Goal: Contribute content

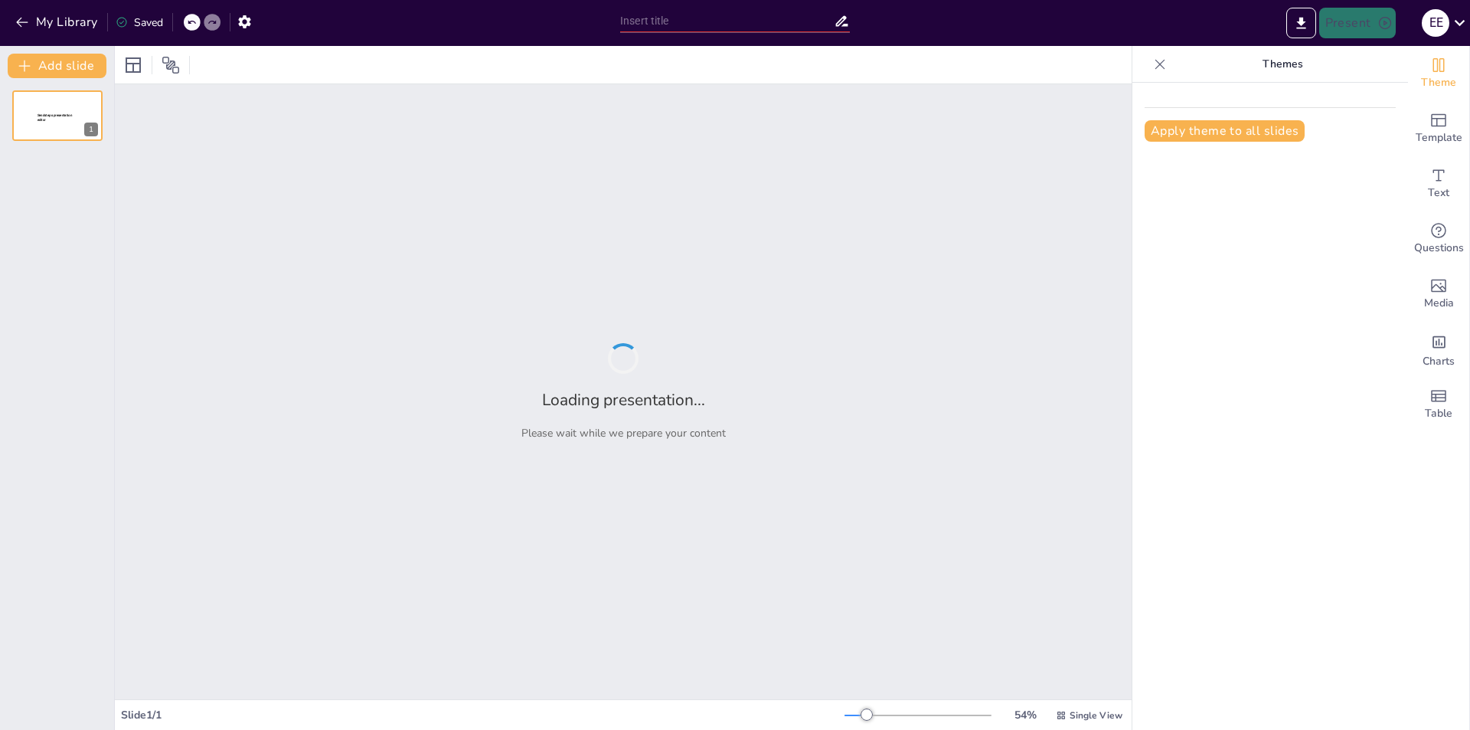
type input "Социальные структуры и экономика бронзового века"
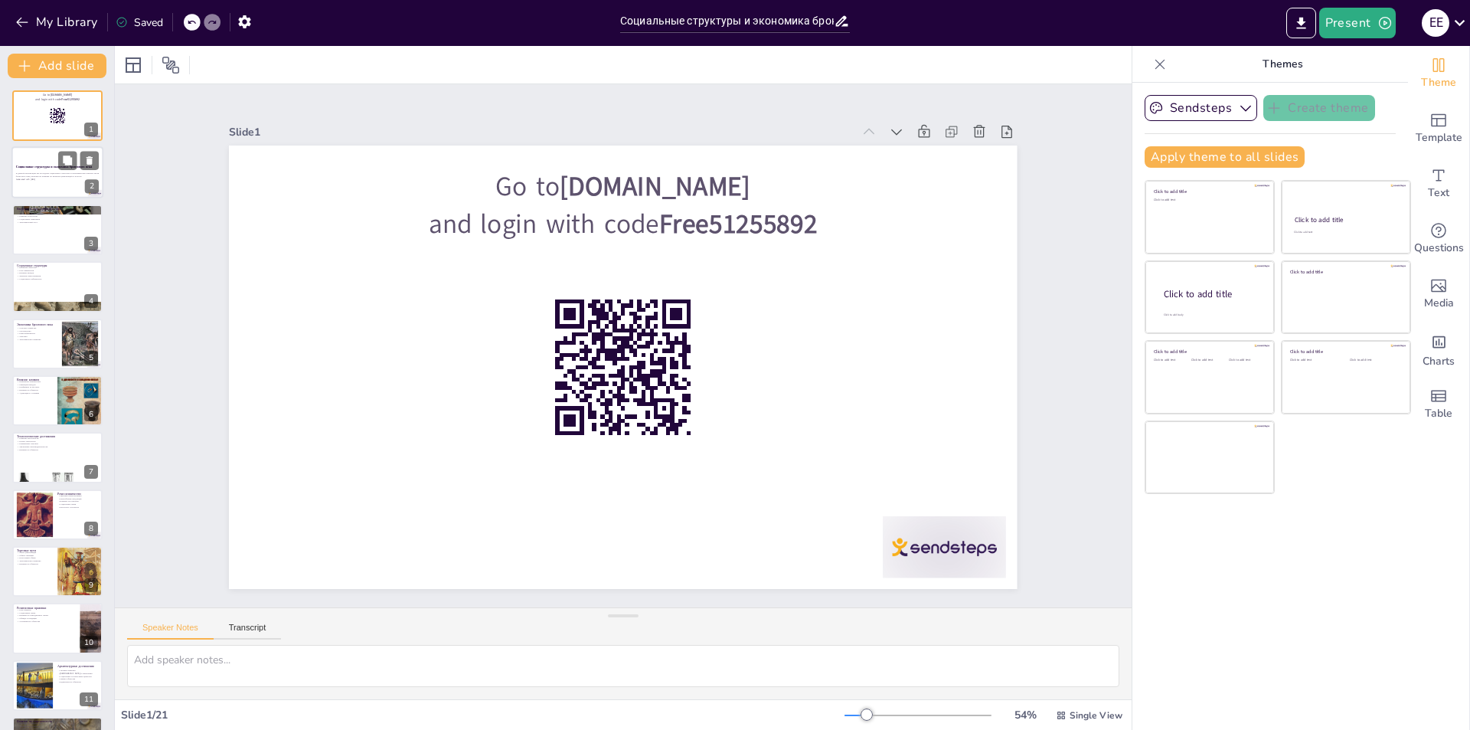
click at [70, 175] on p "В данной презентации мы исследуем социальные структуры и экономические аспекты …" at bounding box center [57, 174] width 83 height 5
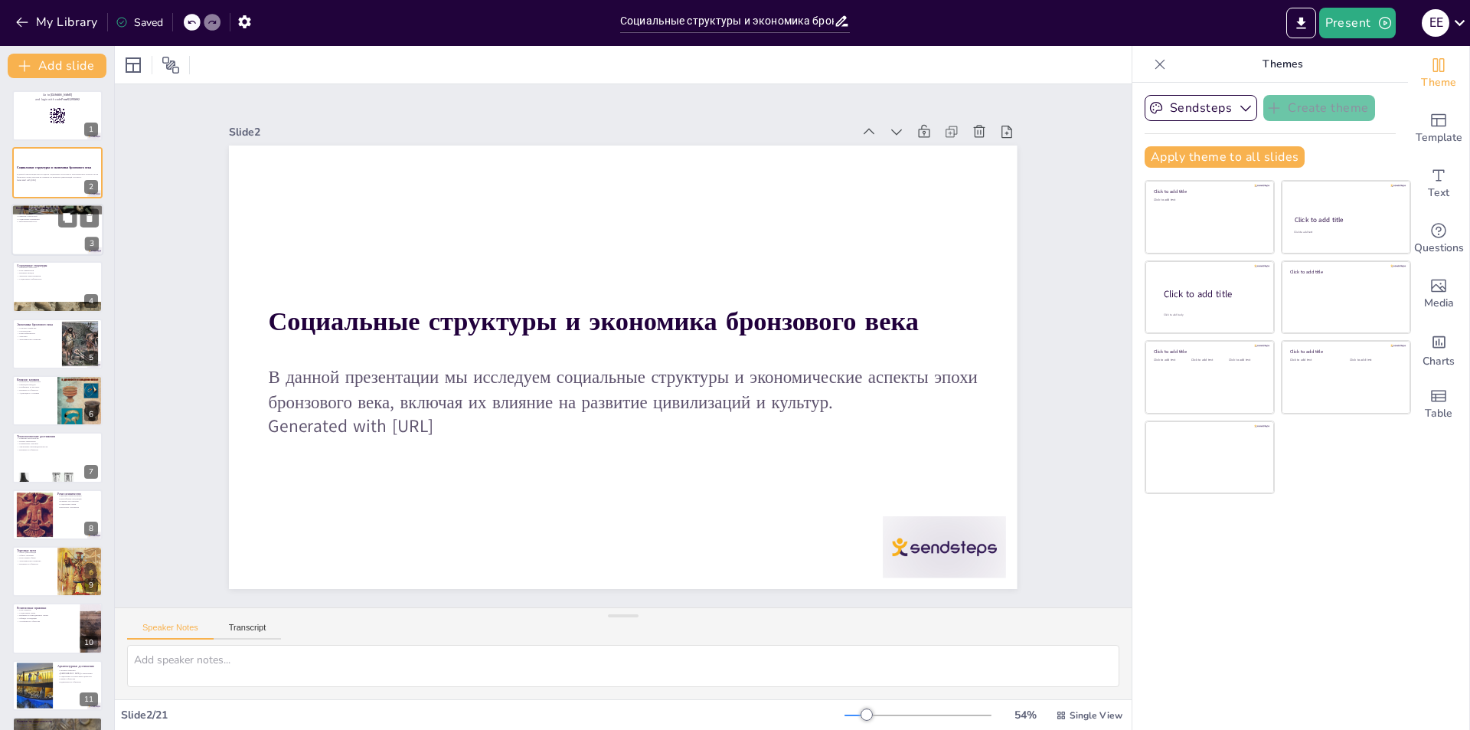
click at [57, 247] on div at bounding box center [57, 230] width 92 height 52
checkbox input "true"
type textarea "Loremi, dol sitametc adipisci, elits doeiusmo temporinc u labor etdolorema aliq…"
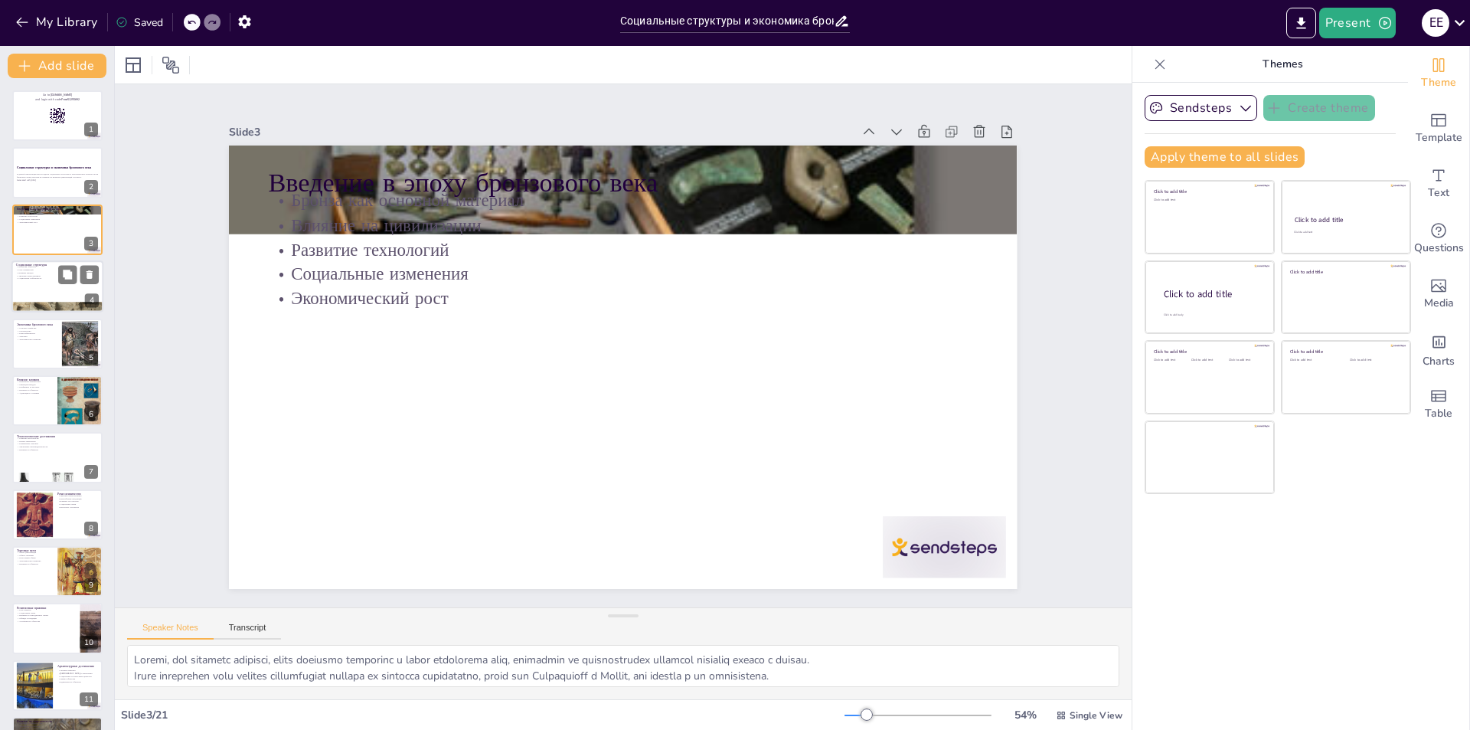
click at [30, 284] on div at bounding box center [57, 286] width 92 height 52
checkbox input "true"
type textarea "Loremips dolorsit amet consec adipis elitseddoe temporinc, utlaboree dolo m ali…"
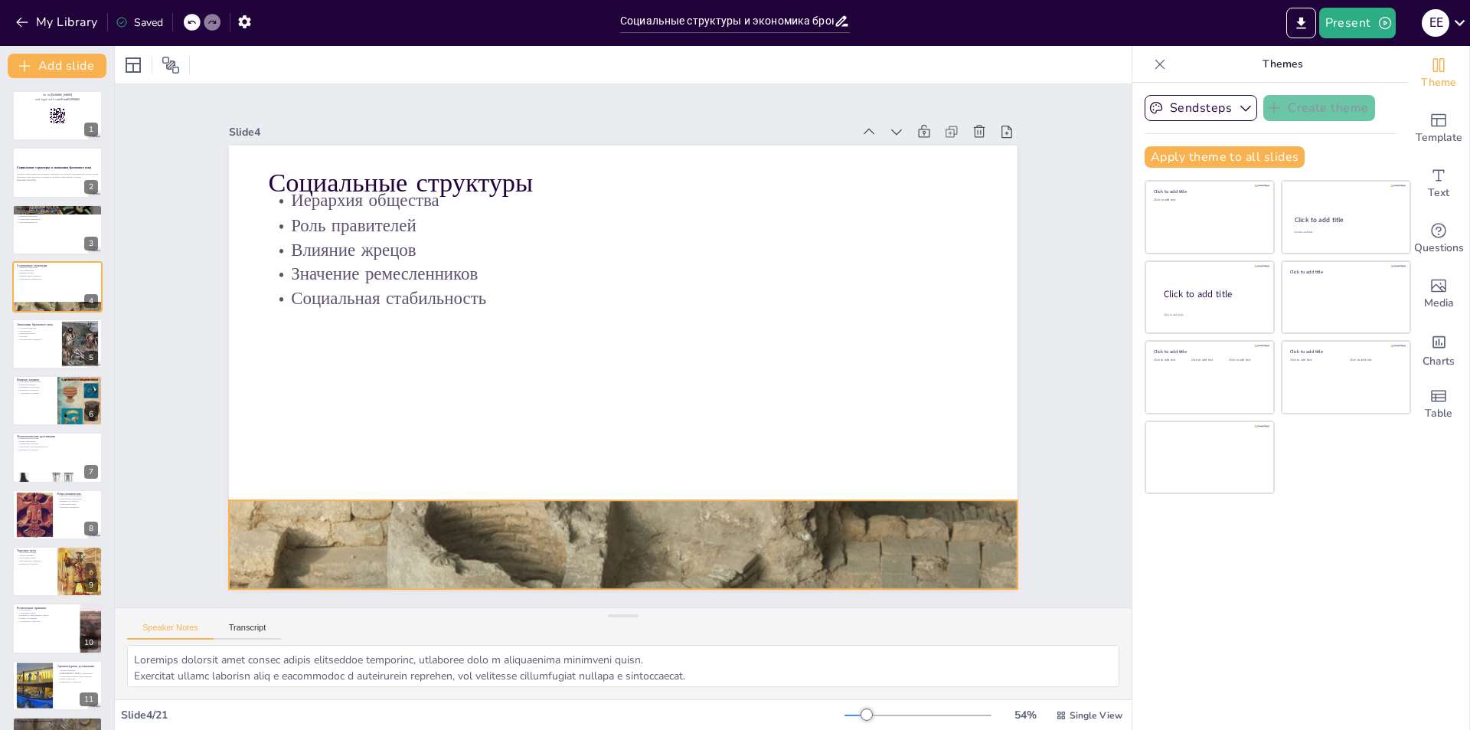
drag, startPoint x: 486, startPoint y: 541, endPoint x: 502, endPoint y: 500, distance: 44.1
click at [487, 536] on div at bounding box center [441, 265] width 725 height 901
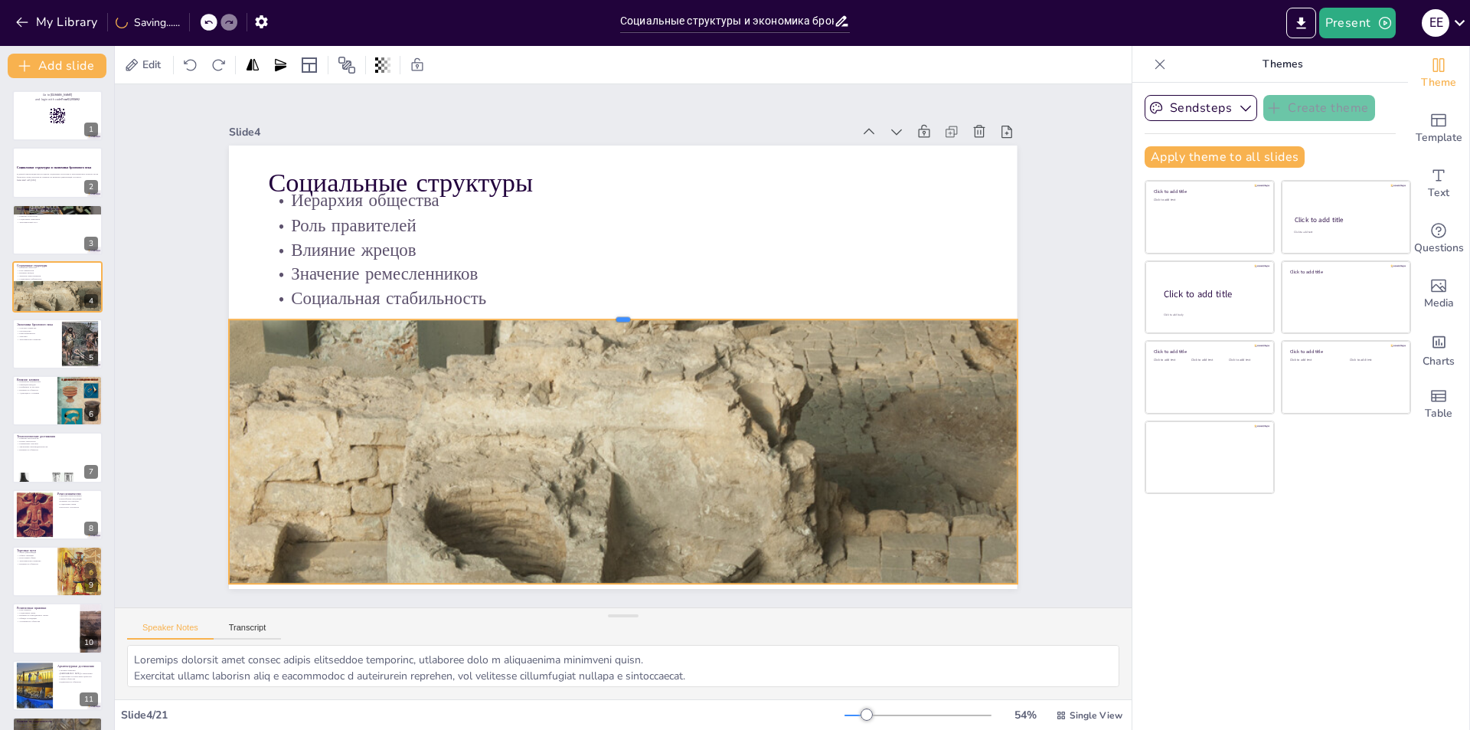
drag, startPoint x: 610, startPoint y: 489, endPoint x: 635, endPoint y: 313, distance: 177.2
click at [635, 313] on div at bounding box center [592, 339] width 176 height 773
click at [39, 345] on div at bounding box center [57, 344] width 92 height 52
checkbox input "true"
type textarea "Loremips dolorsita cons adipisci elitseddoe temporincididu u laboreetdolo magna…"
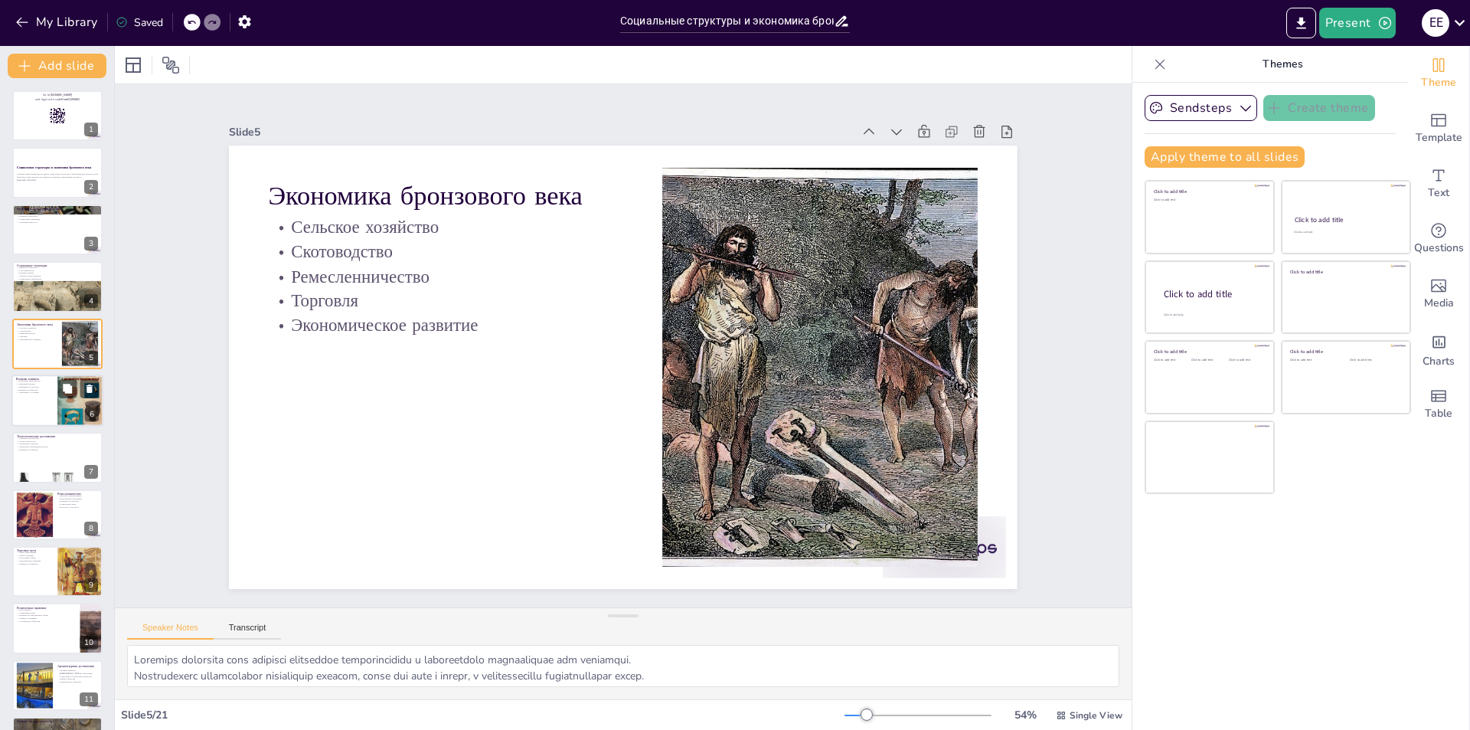
click at [63, 404] on div at bounding box center [80, 400] width 46 height 65
checkbox input "true"
type textarea "Loremipsu dolorsitame consec ad elitsedd eiusmodte, inc utlab etdolorem a enima…"
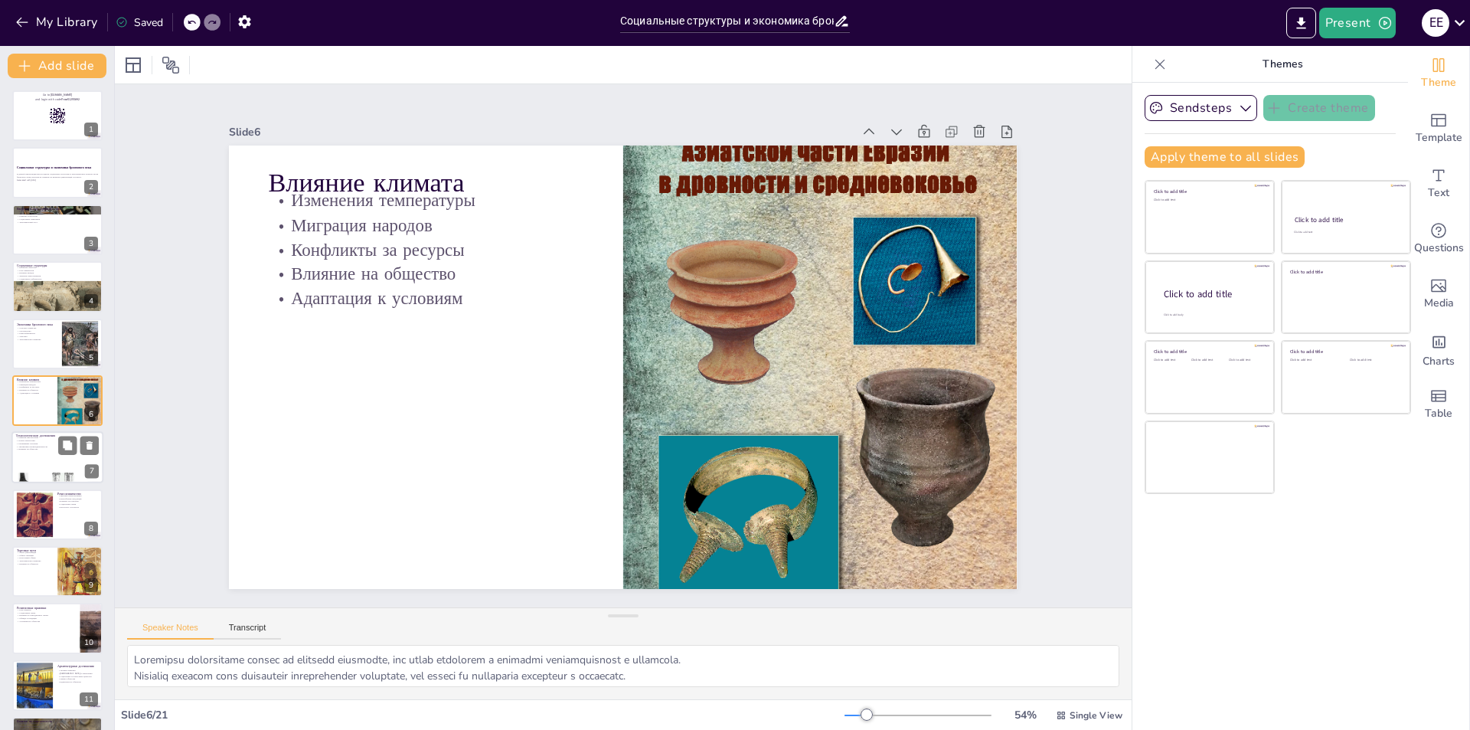
click at [41, 463] on div at bounding box center [57, 458] width 92 height 52
checkbox input "true"
type textarea "Loremips dolorsitame consectet adipiscin elits doeiusm t incididuntu laboreetdo…"
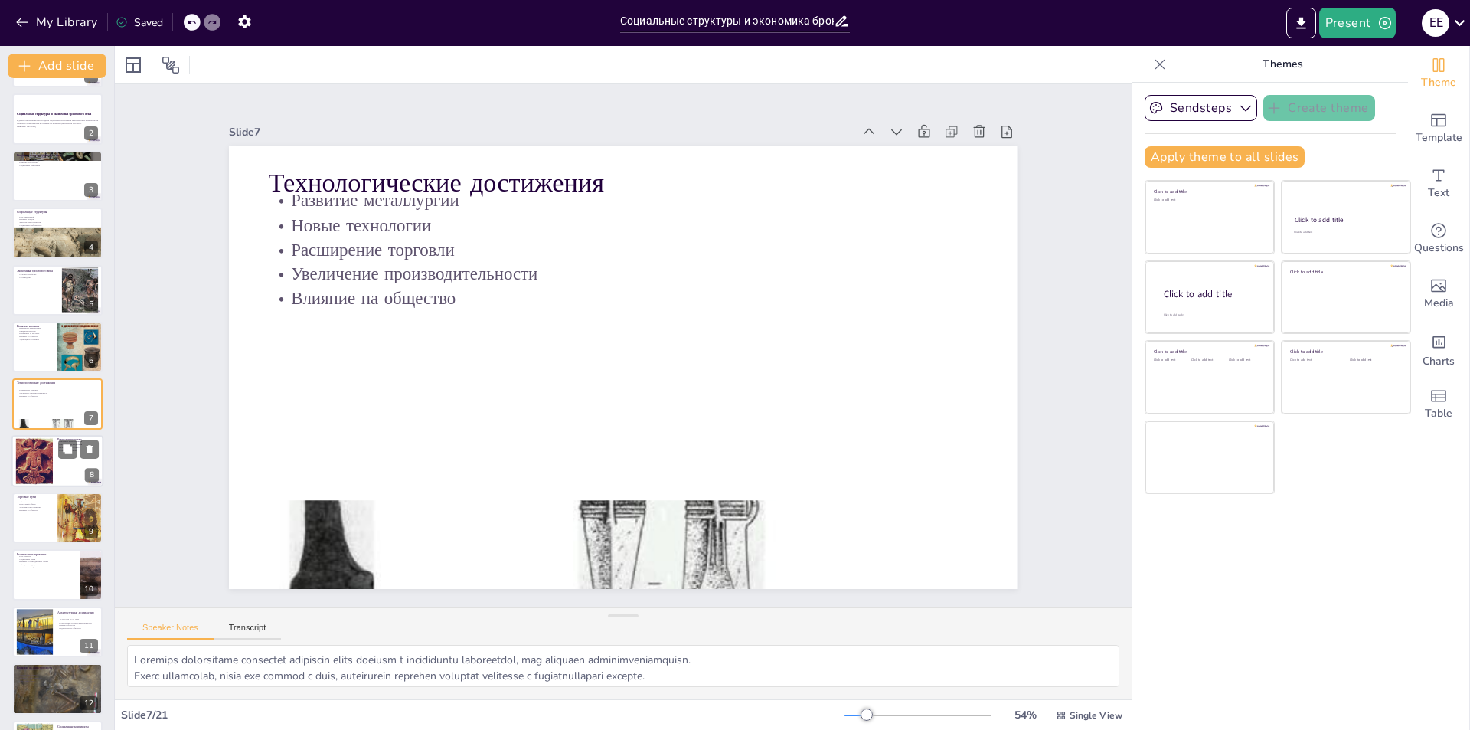
click at [47, 462] on div at bounding box center [34, 460] width 58 height 47
checkbox input "true"
type textarea "Ремесленники играли ключевую роль в экономике, создавая необходимые товары и ук…"
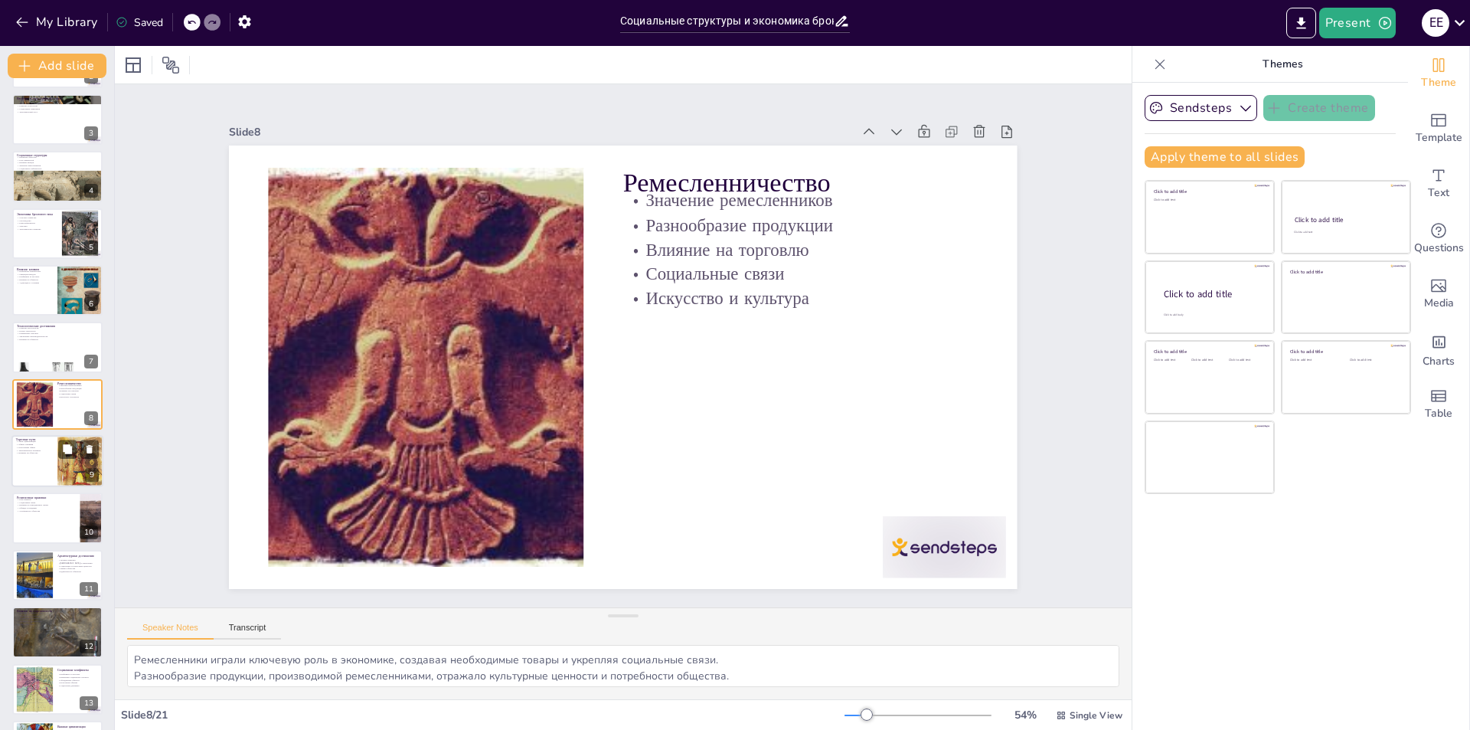
click at [53, 473] on div at bounding box center [57, 461] width 92 height 52
checkbox input "true"
type textarea "Торговые пути создавали связи между цивилизациями, что способствовало обмену зн…"
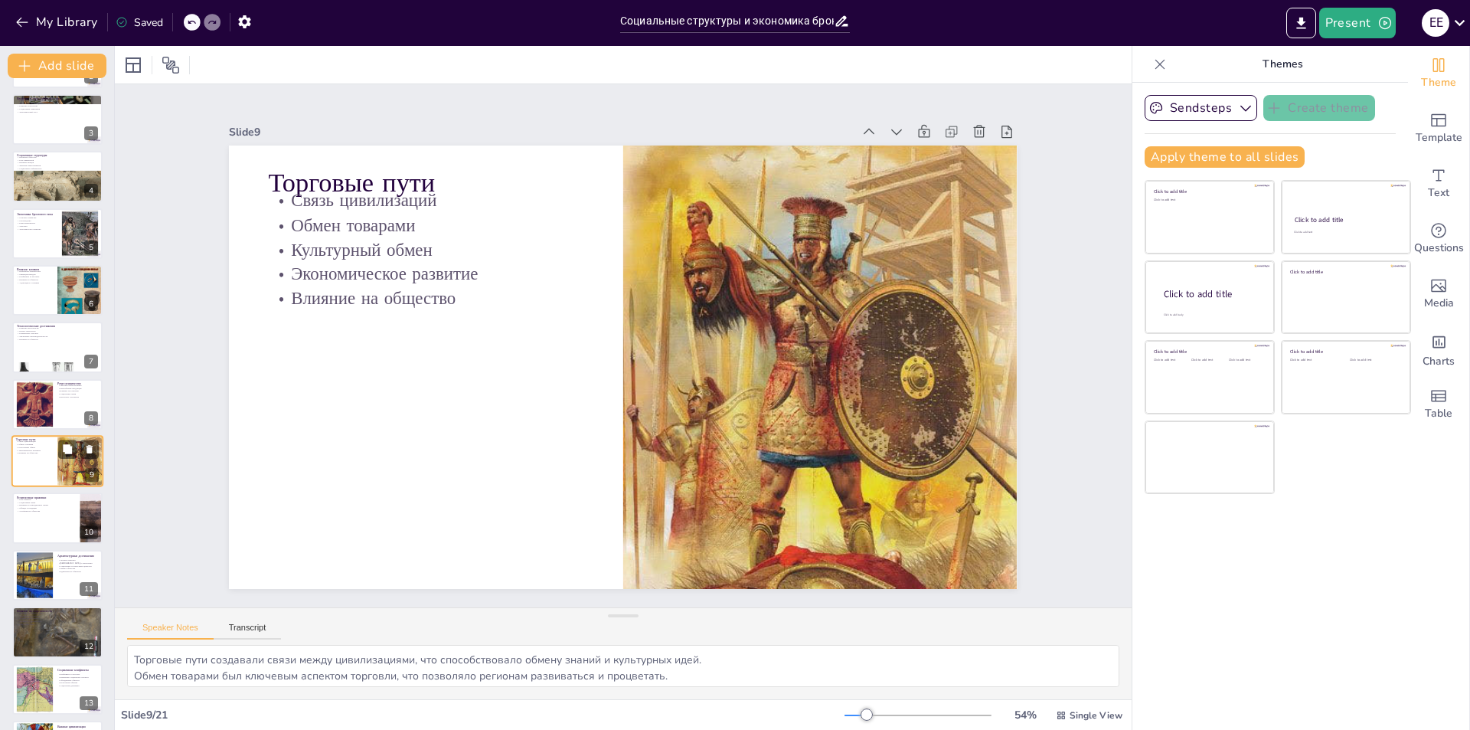
scroll to position [168, 0]
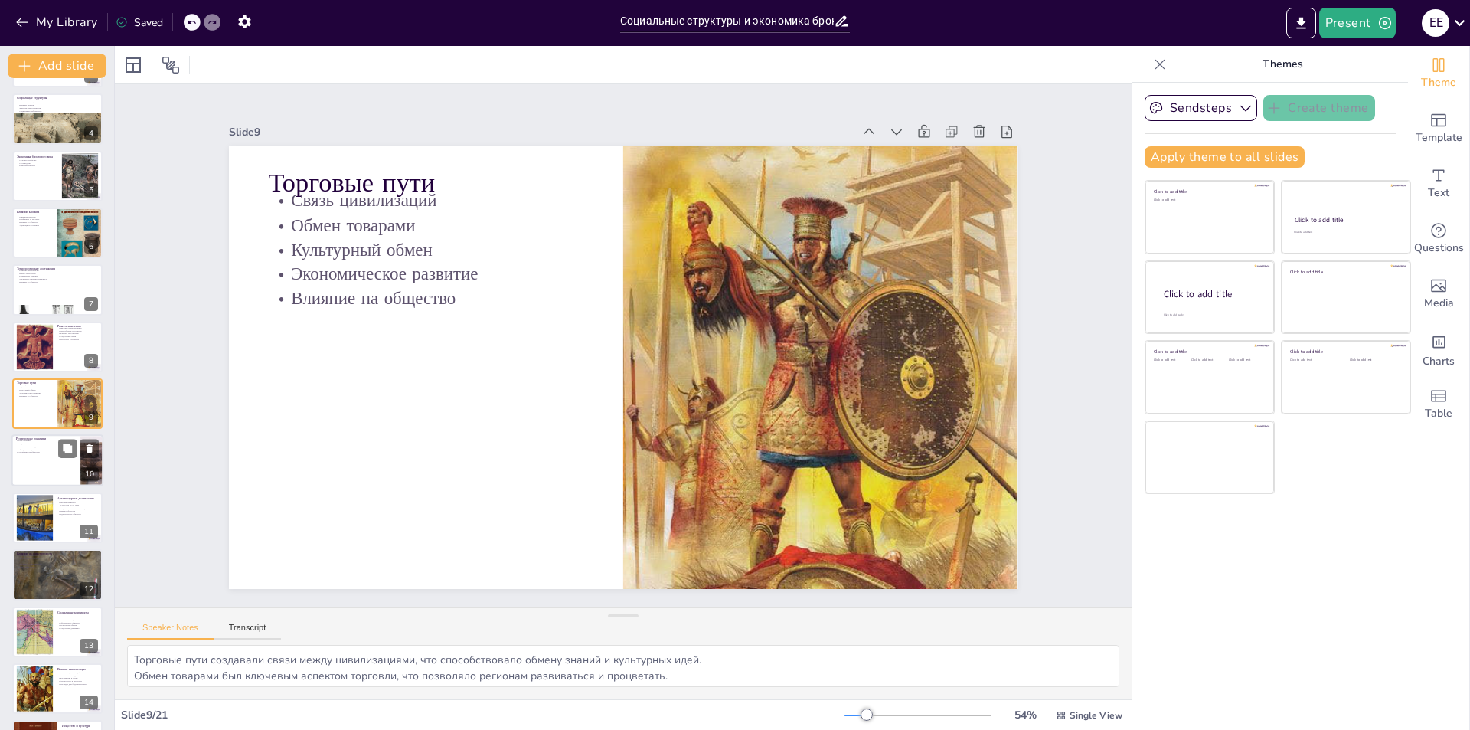
click at [73, 479] on div at bounding box center [57, 461] width 92 height 52
checkbox input "true"
type textarea "[DEMOGRAPHIC_DATA] играла ключевую роль в жизни общества, формируя его структур…"
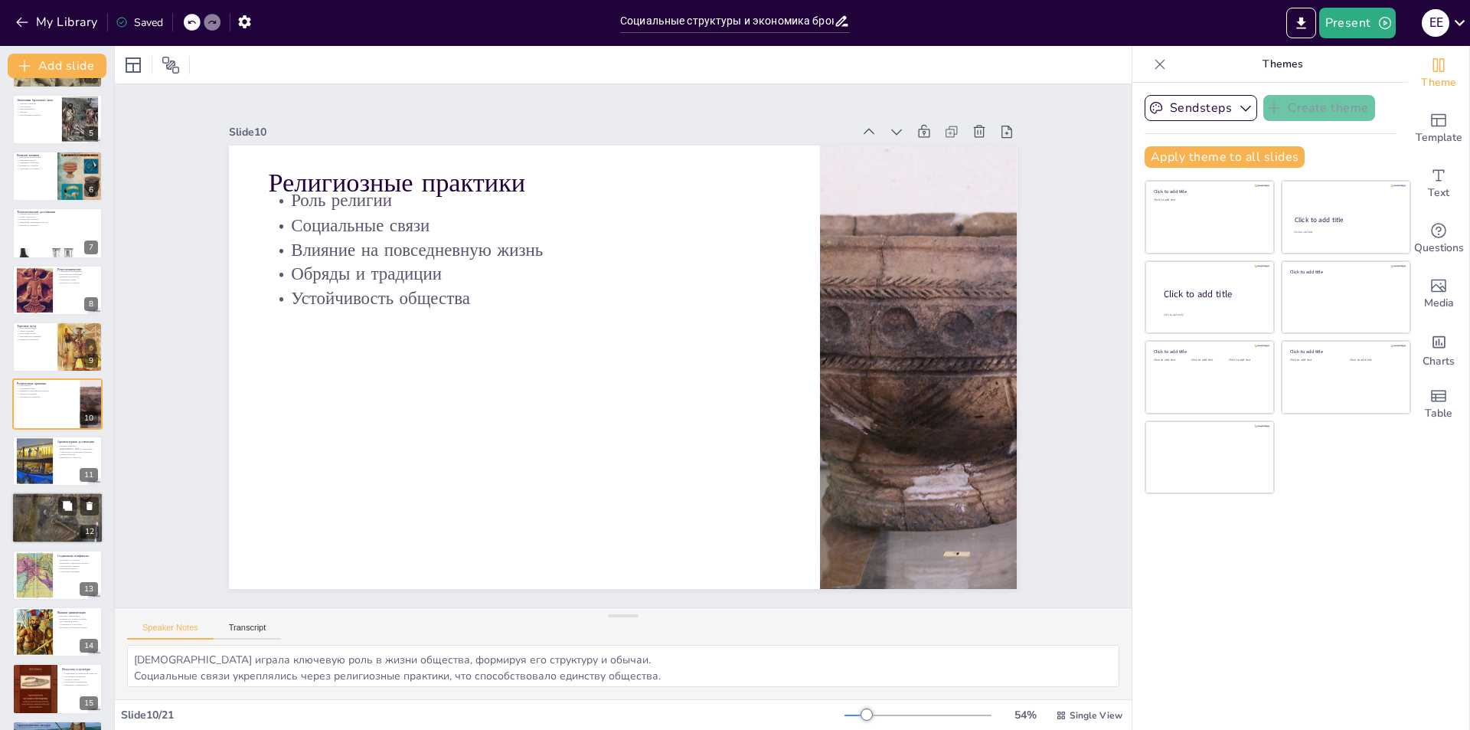
click at [55, 508] on p "Культурные связи" at bounding box center [57, 509] width 83 height 3
checkbox input "true"
type textarea "Loremips dolorsitam cons adipiscing elitse do eiusmodtemp incididu, utlabore et…"
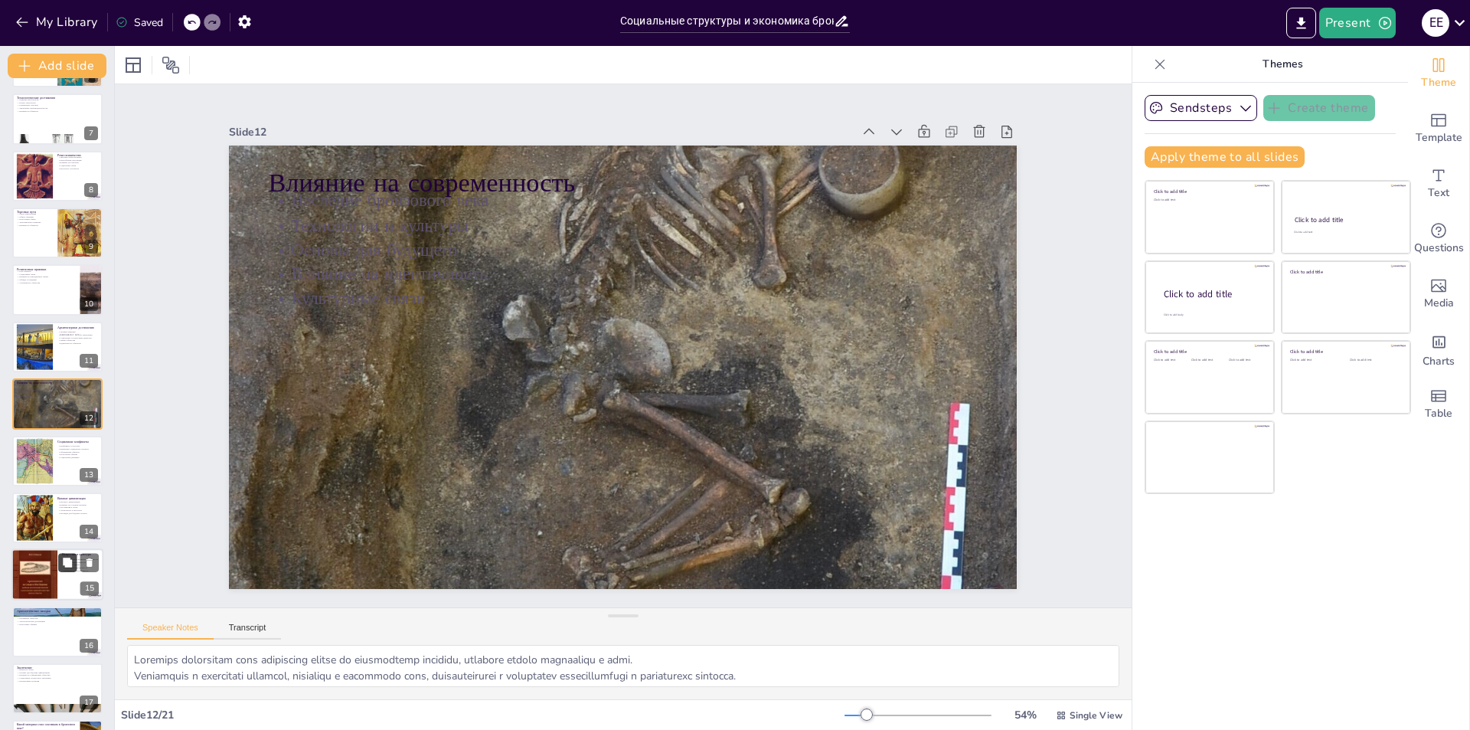
checkbox input "true"
click at [61, 568] on button at bounding box center [67, 563] width 18 height 18
type textarea "Искусство отражает социальные и религиозные ценности, формируя культурную идент…"
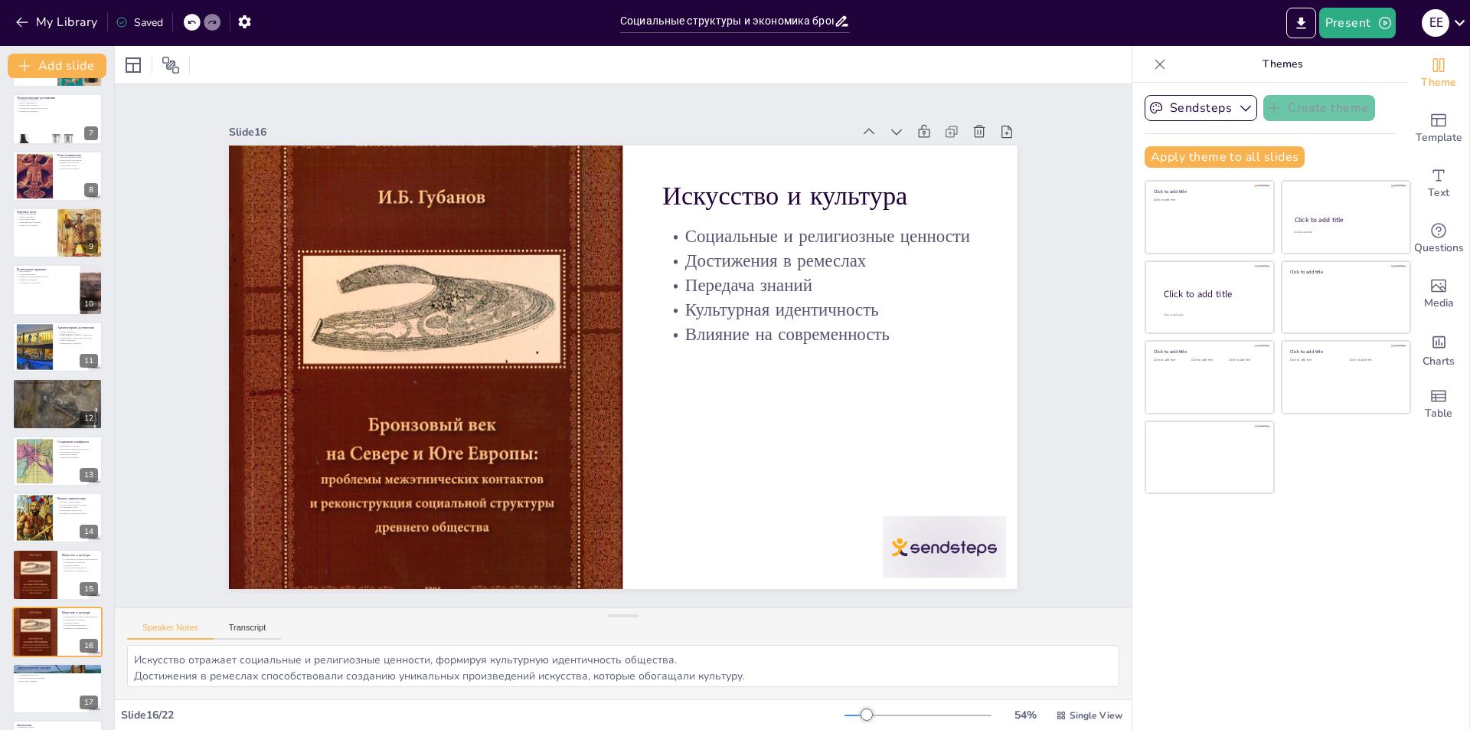
checkbox input "true"
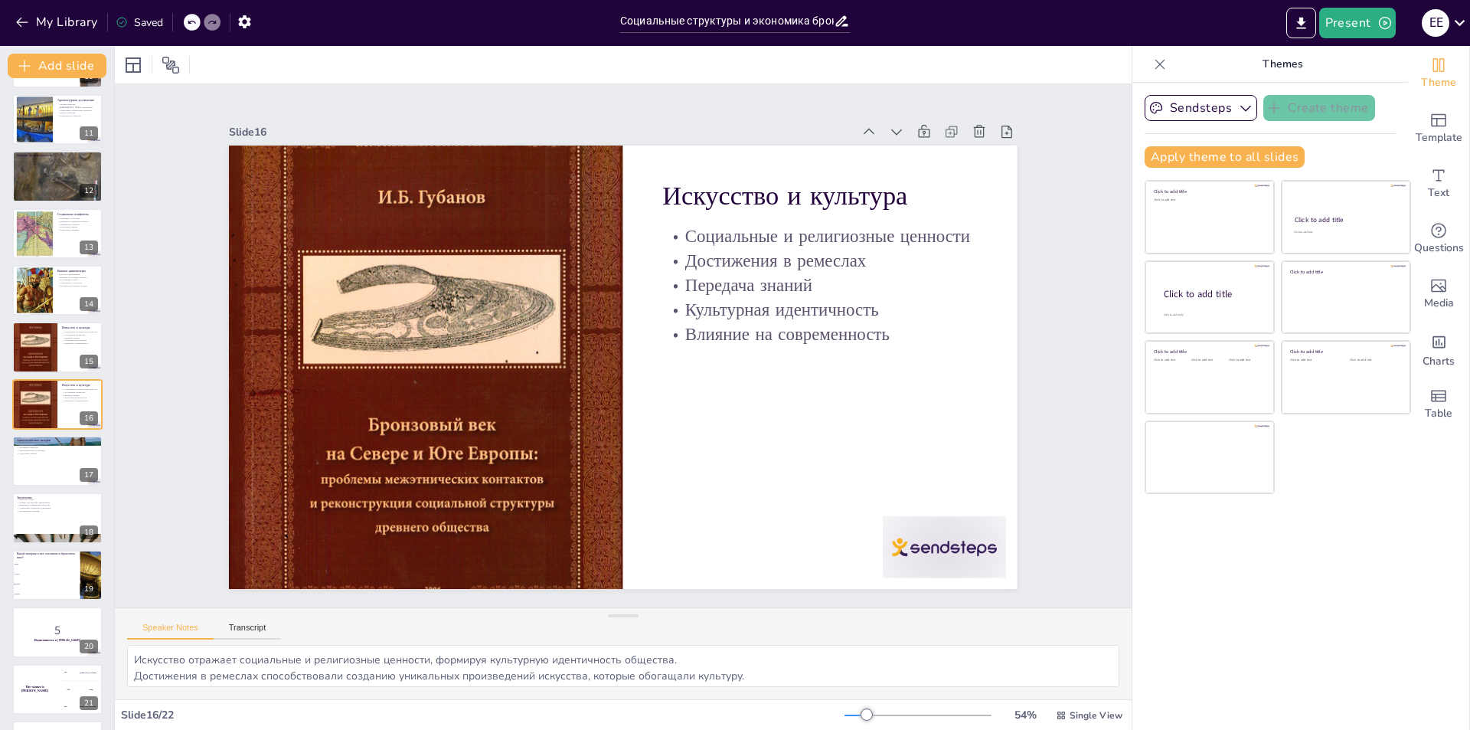
checkbox input "true"
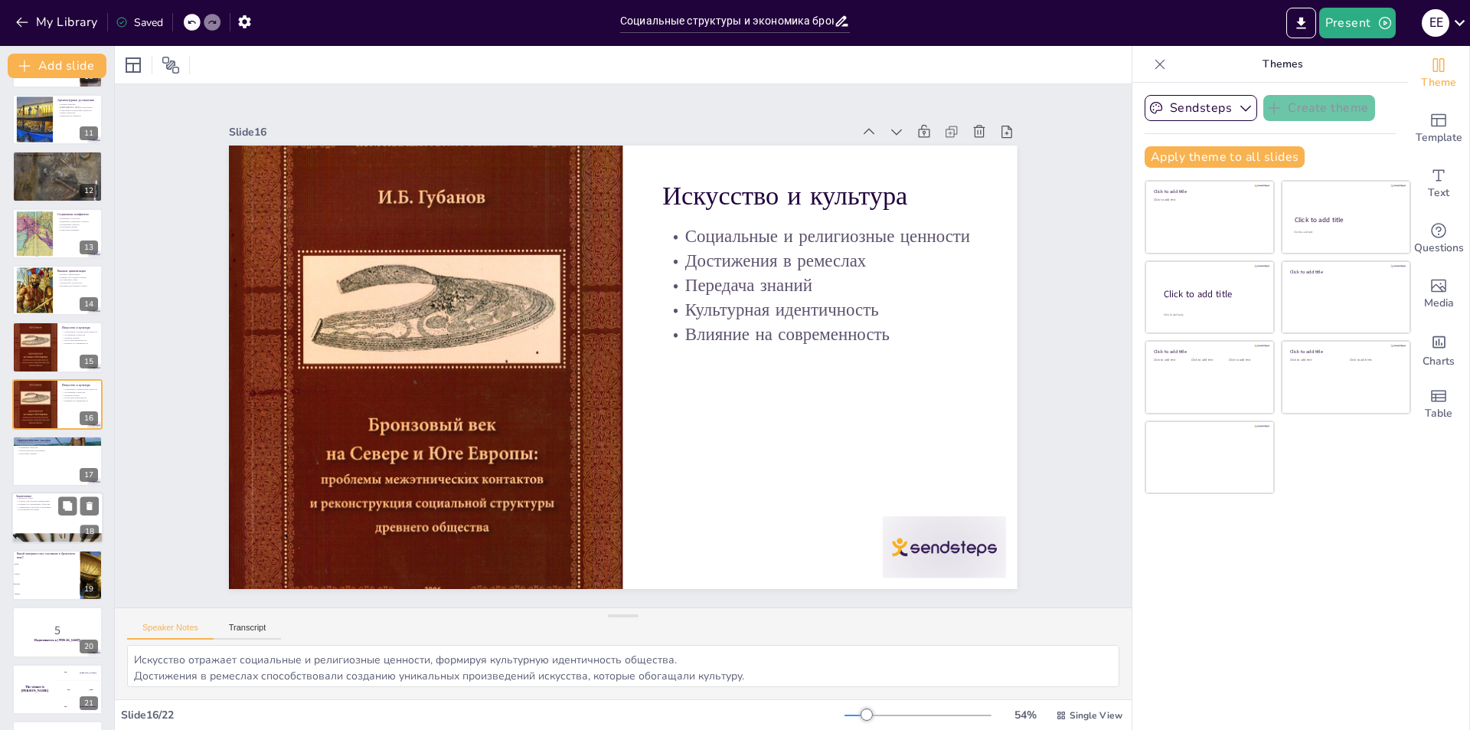
checkbox input "true"
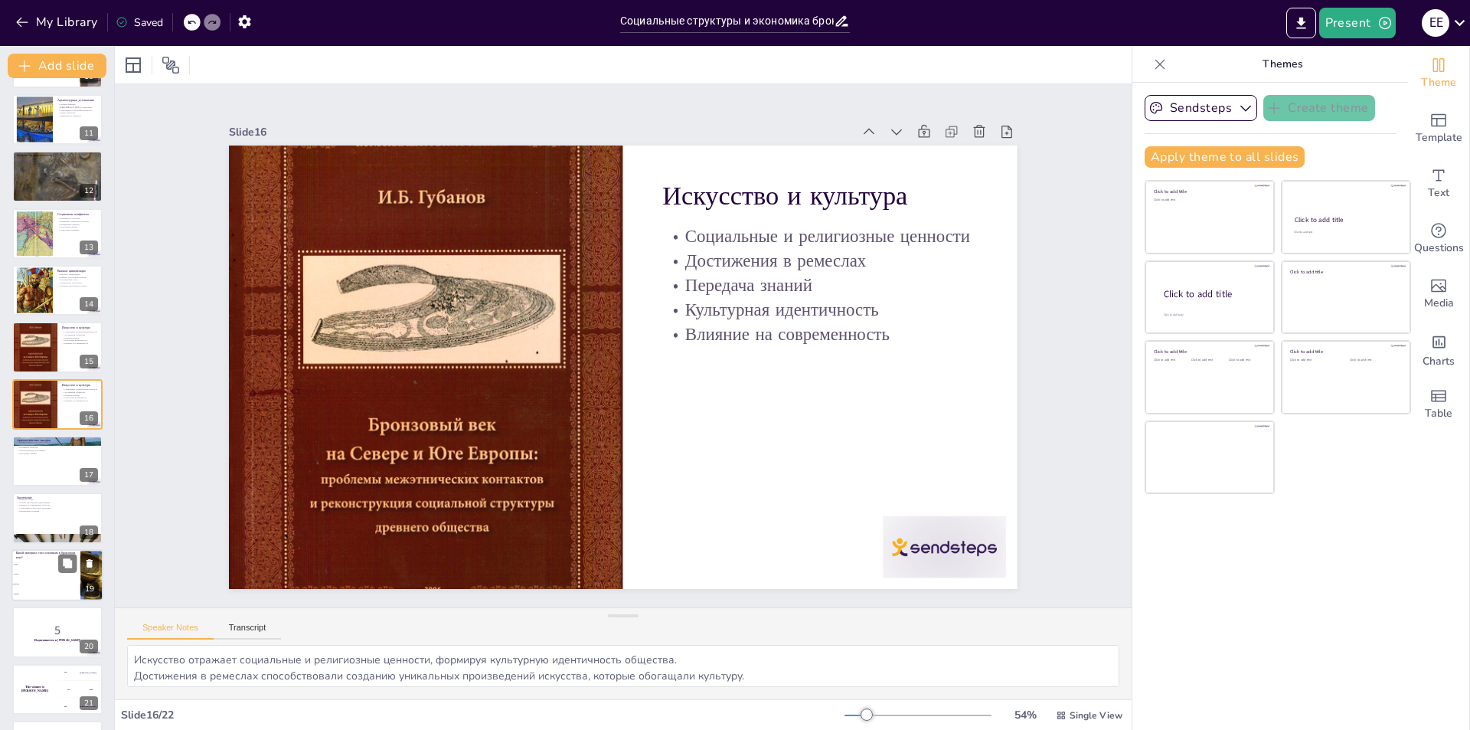
scroll to position [619, 0]
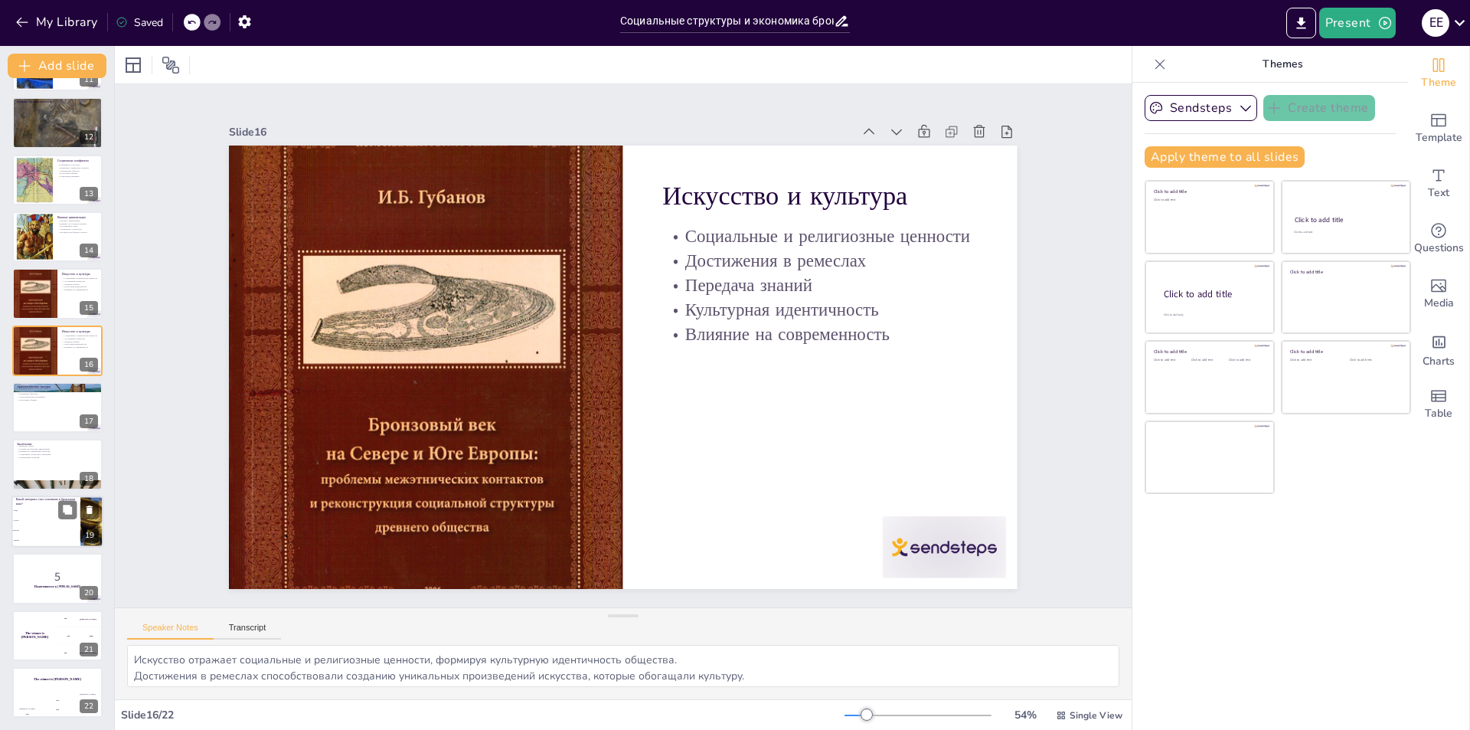
checkbox input "true"
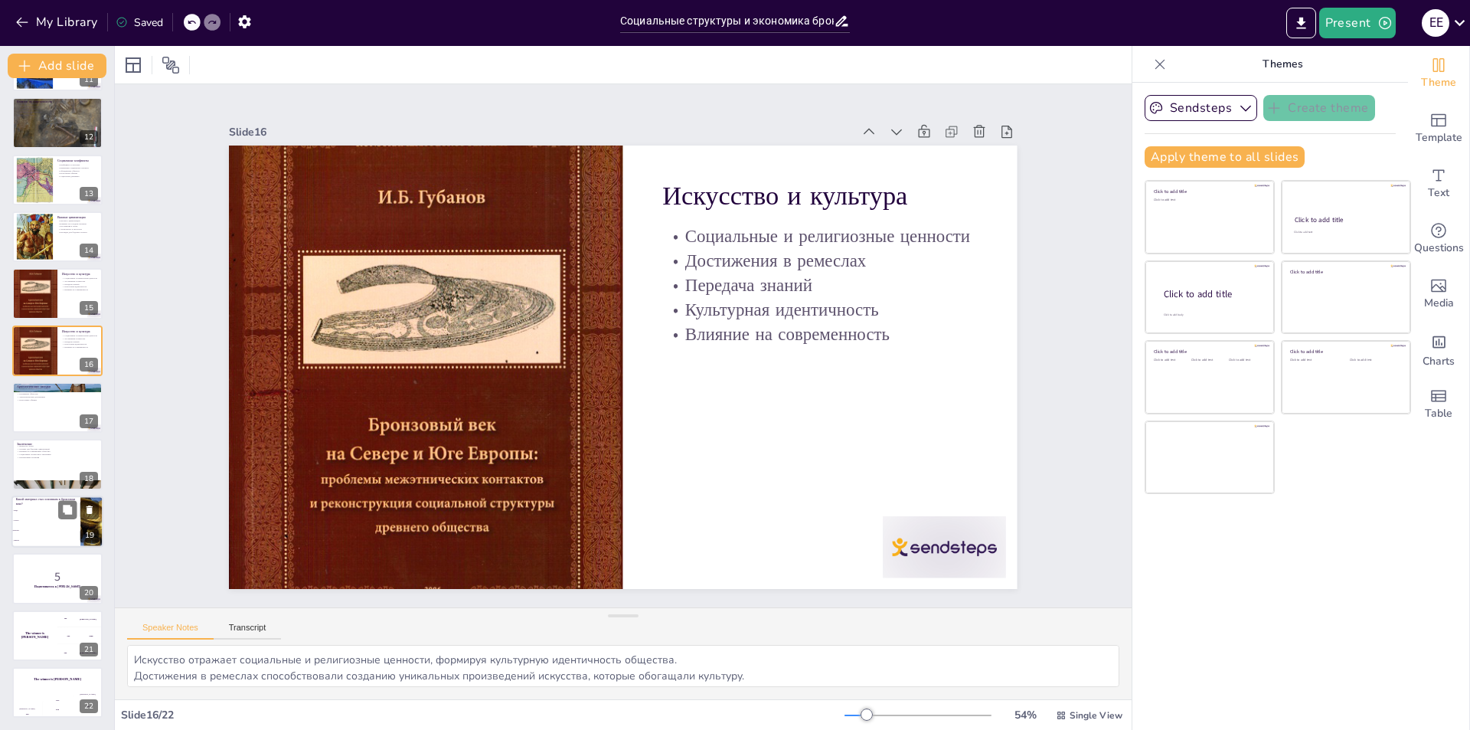
checkbox input "true"
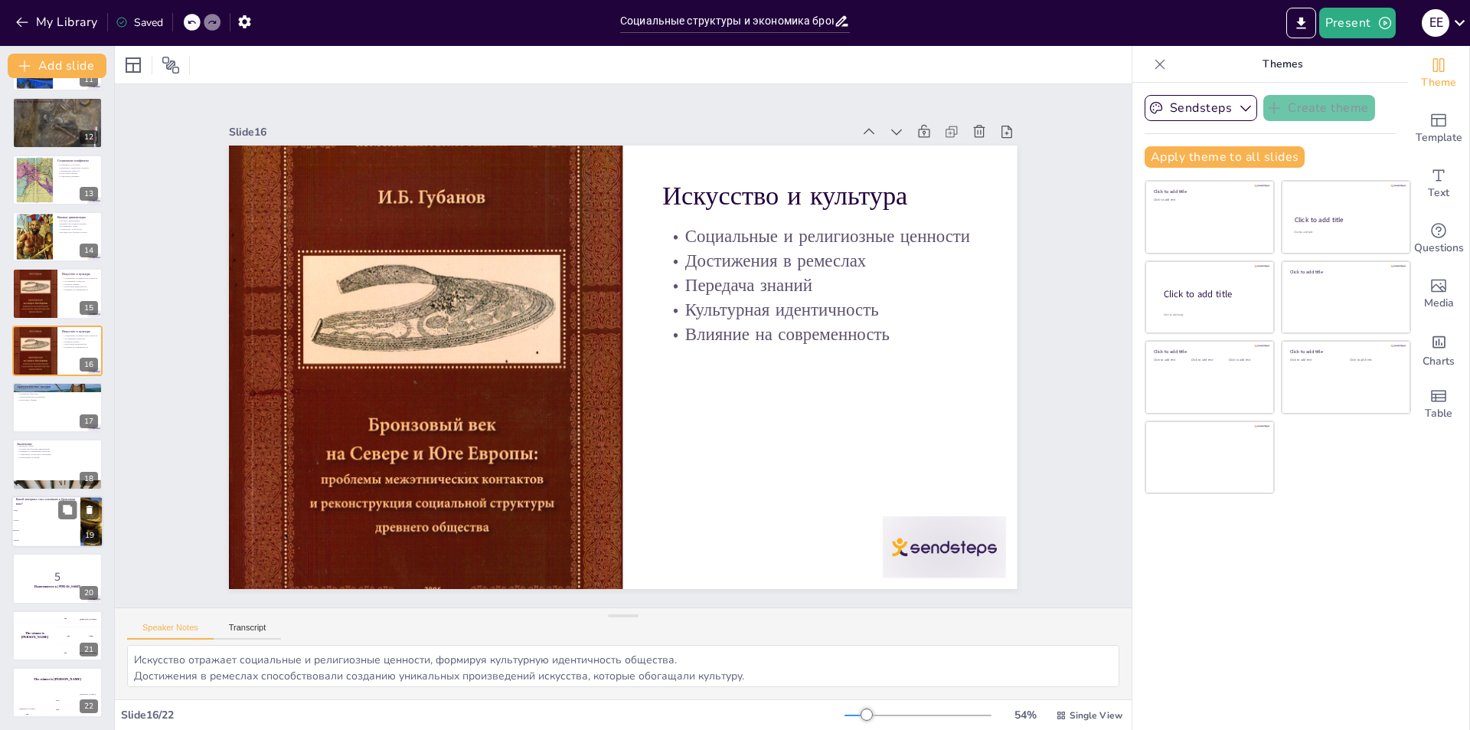
checkbox input "true"
click at [54, 515] on li "Медь" at bounding box center [45, 510] width 69 height 10
type textarea "Правильный ответ - бронза. Бронза стала основным материалом для изготовления ор…"
checkbox input "true"
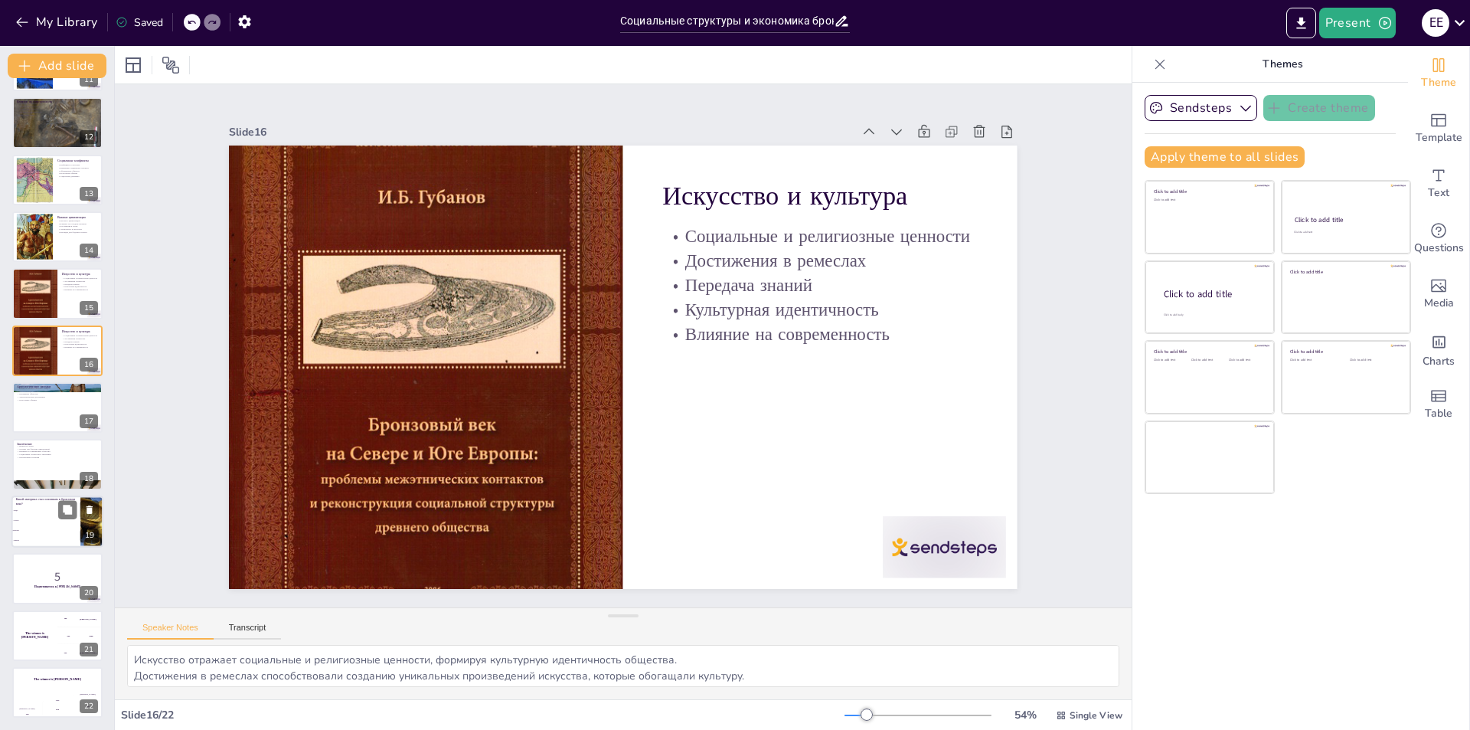
checkbox input "true"
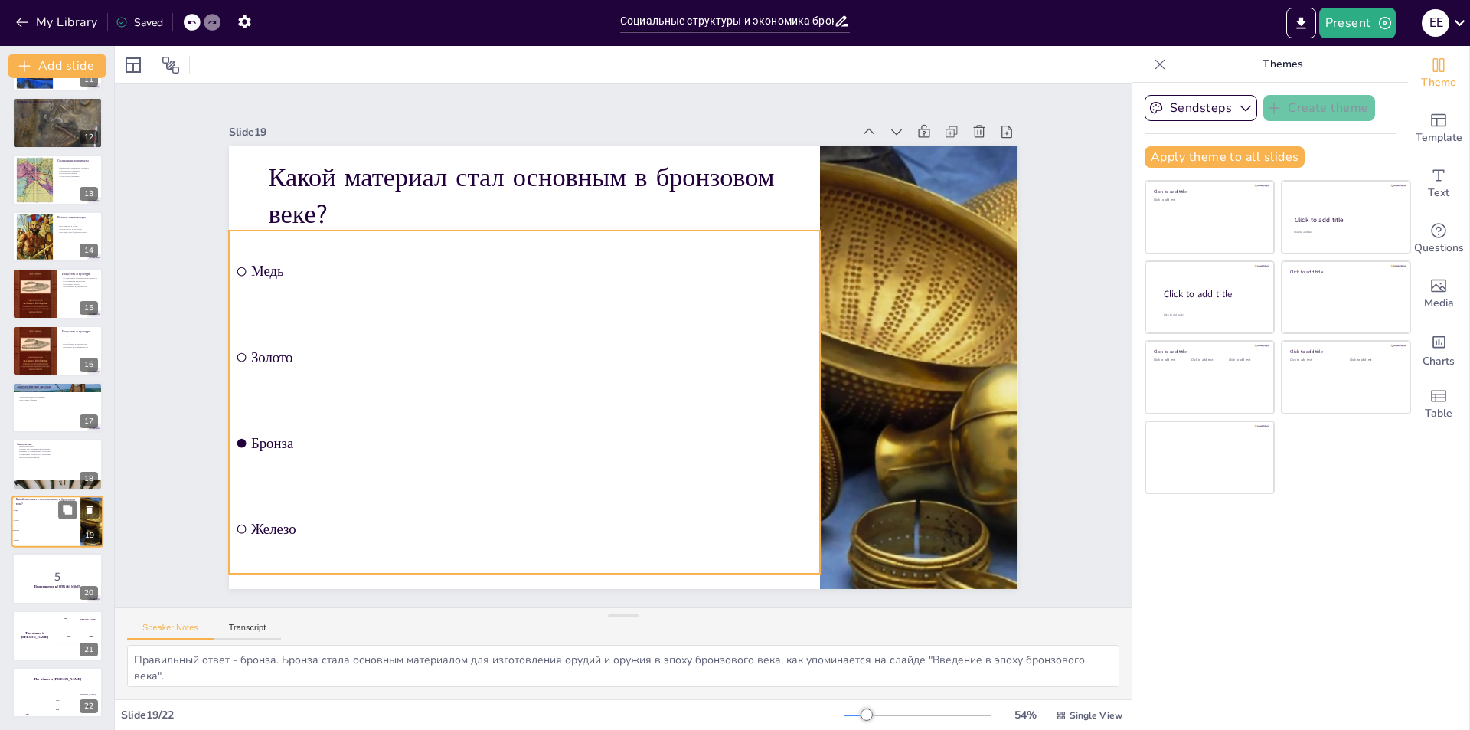
checkbox input "true"
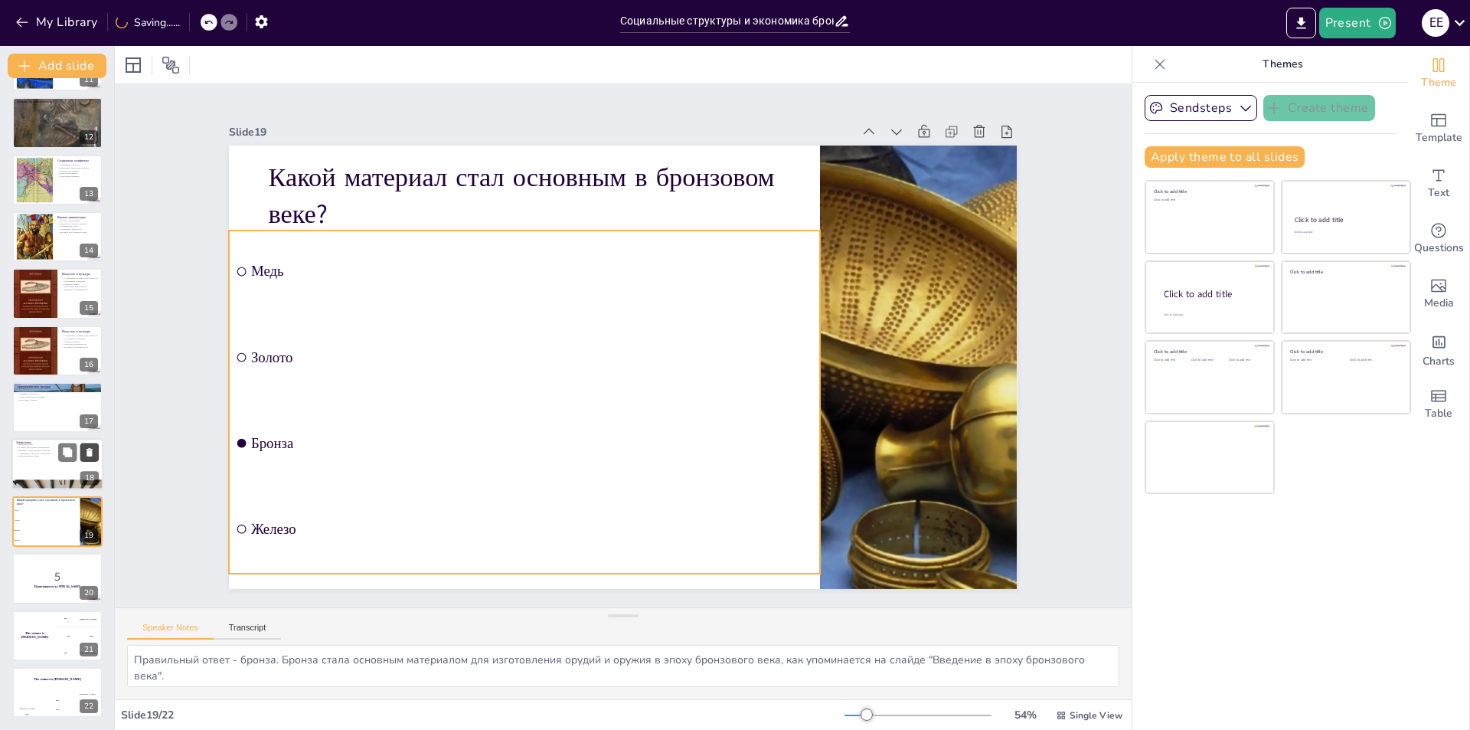
checkbox input "true"
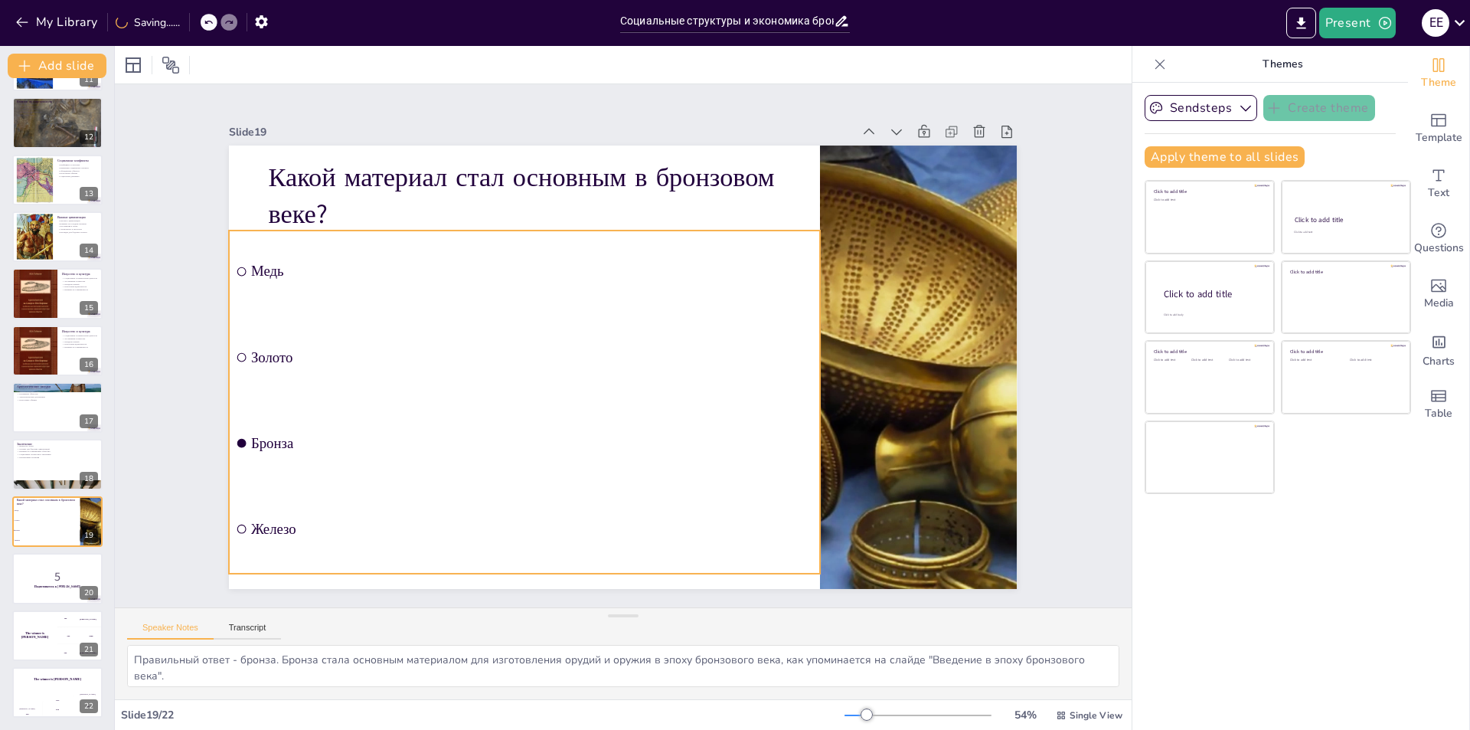
checkbox input "true"
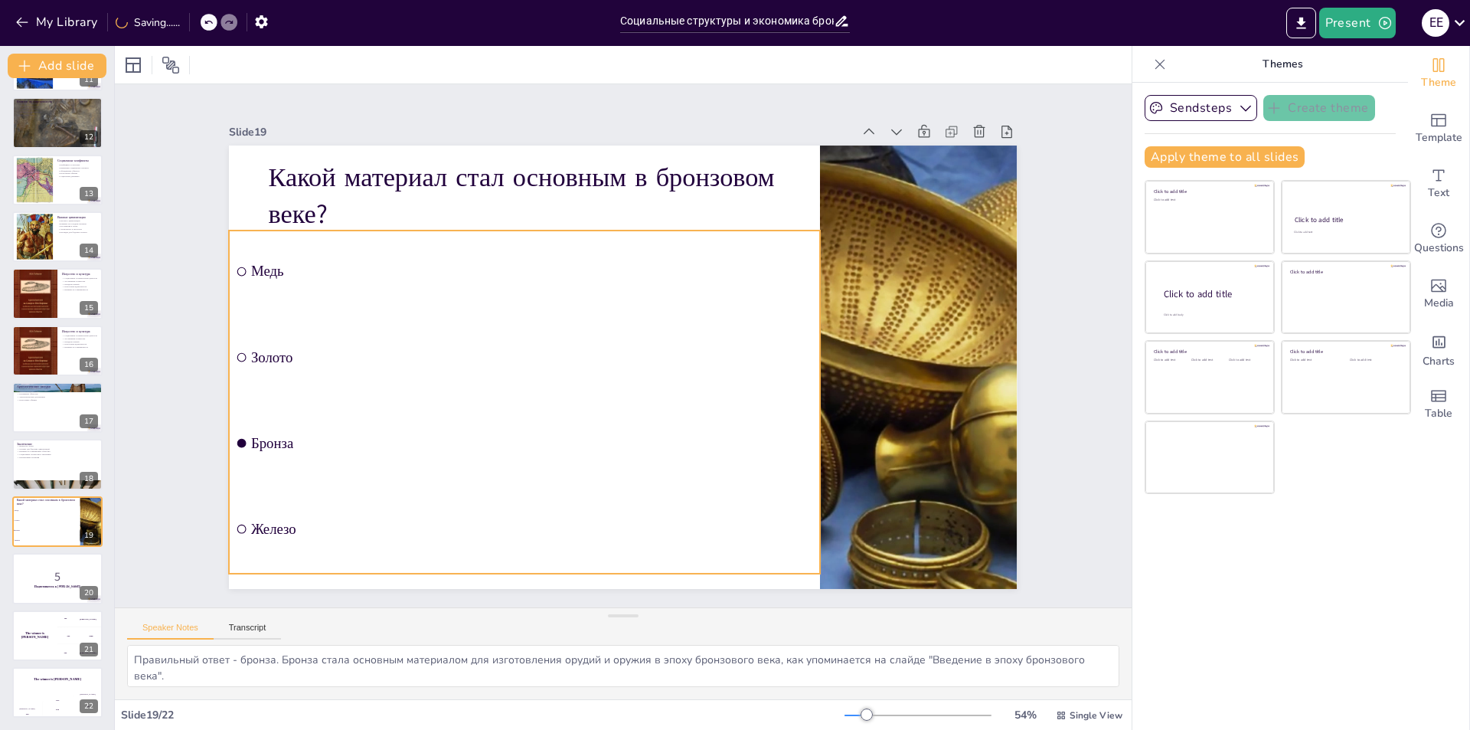
checkbox input "true"
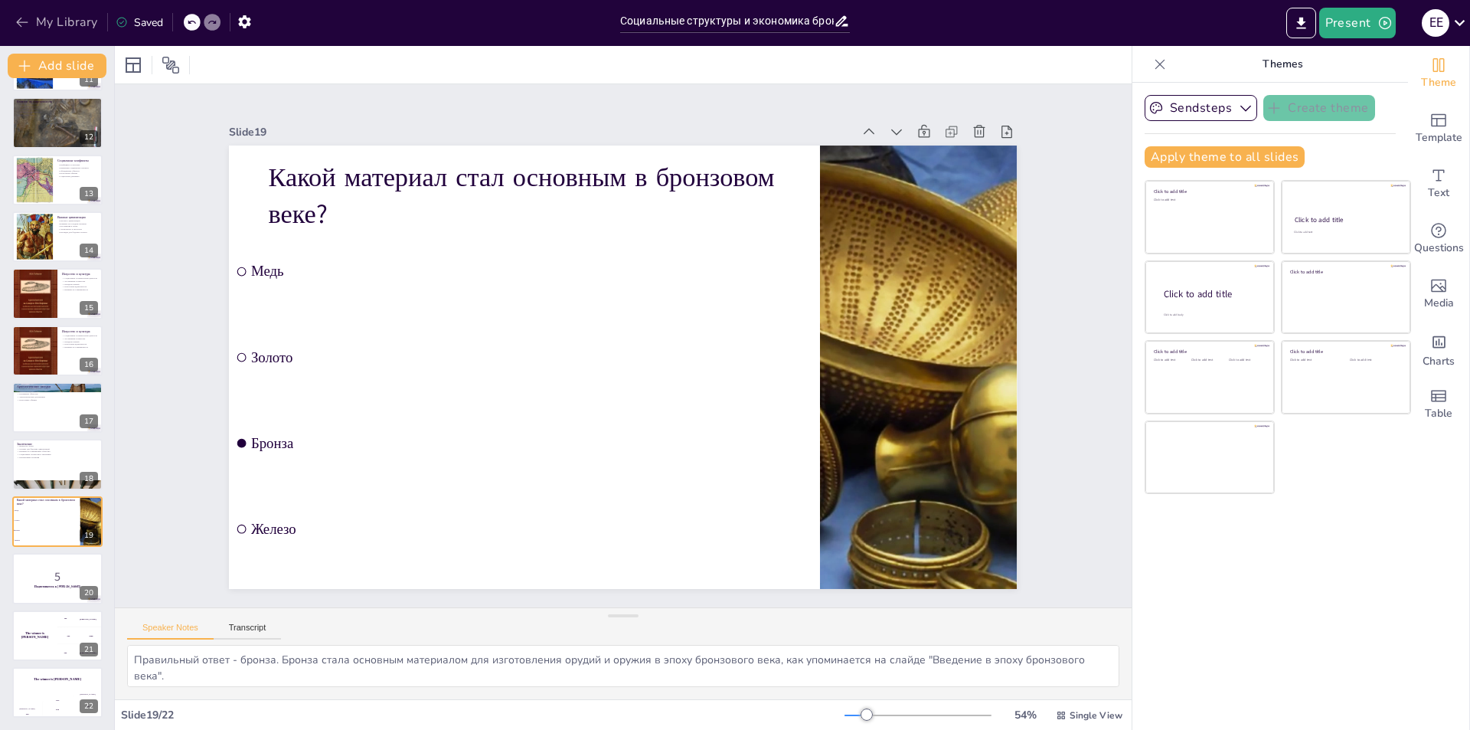
click at [41, 20] on button "My Library" at bounding box center [57, 22] width 93 height 25
